Goal: Information Seeking & Learning: Learn about a topic

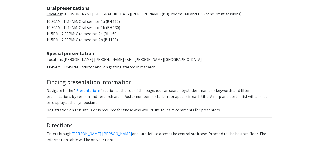
scroll to position [239, 0]
click at [87, 88] on link "Presentations" at bounding box center [88, 90] width 25 height 5
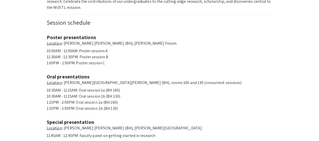
scroll to position [170, 0]
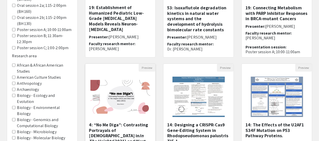
scroll to position [109, 0]
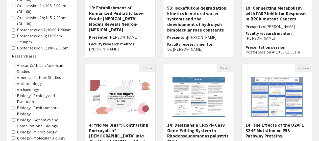
click at [13, 79] on Studies "American Culture Studies" at bounding box center [13, 77] width 3 height 3
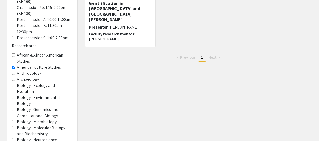
scroll to position [120, 0]
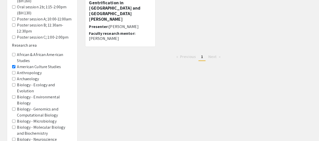
click at [14, 69] on Studies "American Culture Studies" at bounding box center [13, 66] width 3 height 3
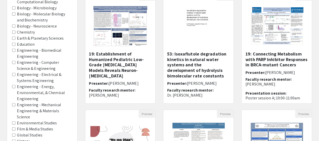
scroll to position [63, 0]
click at [14, 44] on area-Education "Education" at bounding box center [13, 43] width 3 height 3
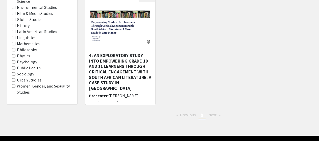
scroll to position [179, 0]
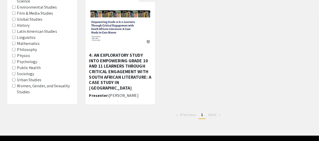
click at [14, 68] on Health "Public Health" at bounding box center [13, 67] width 3 height 3
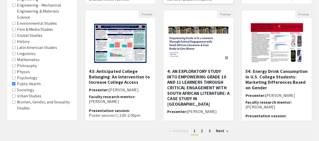
scroll to position [163, 0]
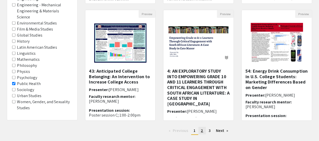
click at [203, 131] on span "2" at bounding box center [202, 130] width 2 height 5
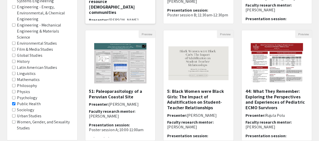
scroll to position [143, 0]
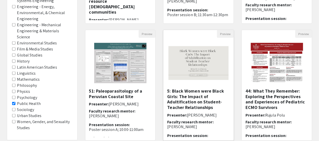
click at [206, 89] on h5 "5: Black Women were Black Girls: The Impact of Adultification on Student-Teache…" at bounding box center [198, 99] width 63 height 22
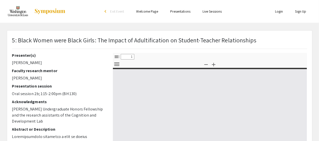
select select "custom"
type input "0"
select select "custom"
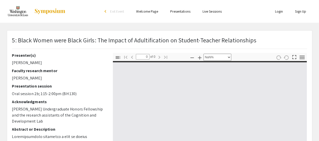
type input "1"
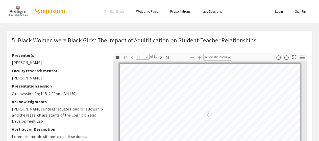
select select "auto"
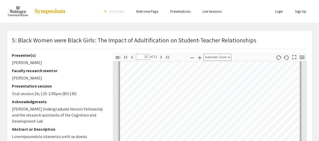
type input "11"
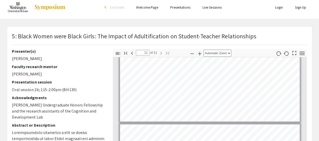
scroll to position [0, 0]
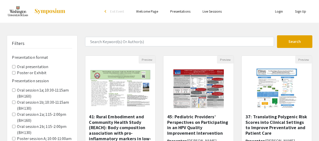
scroll to position [143, 0]
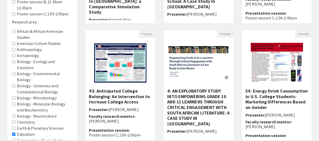
scroll to position [163, 0]
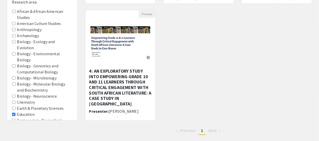
scroll to position [179, 0]
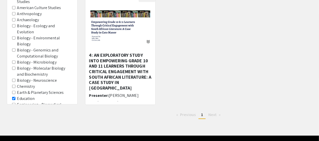
scroll to position [63, 0]
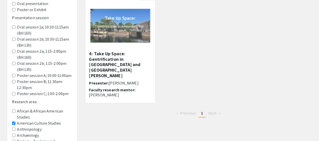
scroll to position [120, 0]
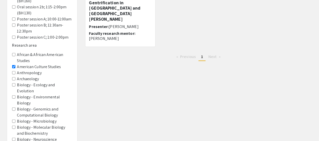
scroll to position [109, 0]
